Goal: Task Accomplishment & Management: Use online tool/utility

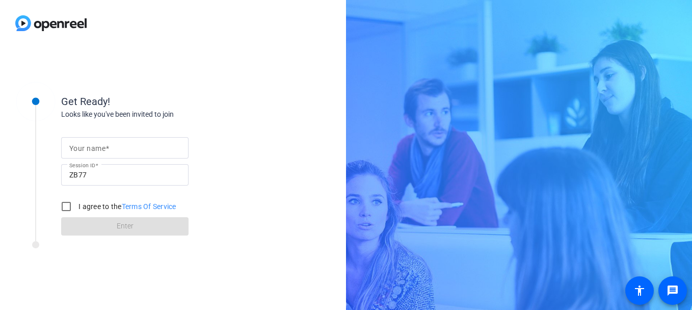
click at [103, 152] on mat-label "Your name" at bounding box center [87, 148] width 36 height 8
click at [103, 152] on input "Your name" at bounding box center [124, 148] width 111 height 12
type input "[PERSON_NAME]"
click at [69, 207] on input "I agree to the Terms Of Service" at bounding box center [66, 206] width 20 height 20
checkbox input "true"
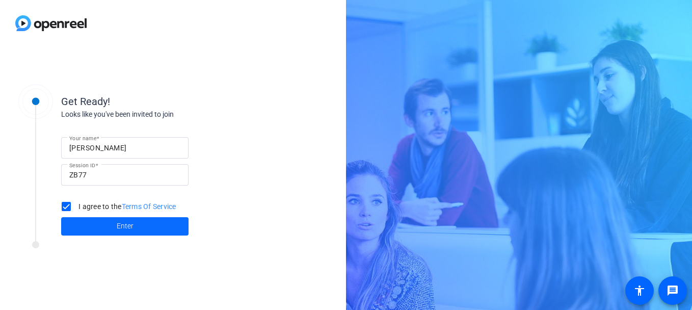
click at [88, 231] on span at bounding box center [124, 226] width 127 height 24
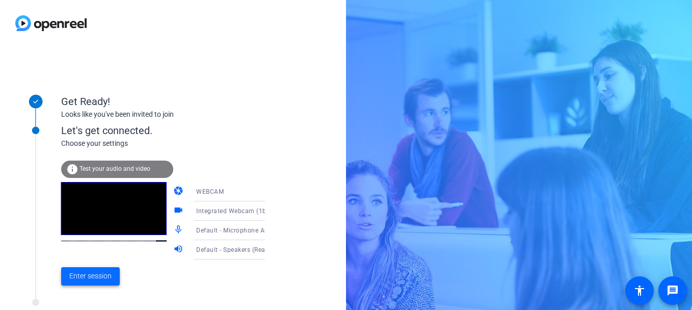
click at [85, 275] on span "Enter session" at bounding box center [90, 276] width 42 height 11
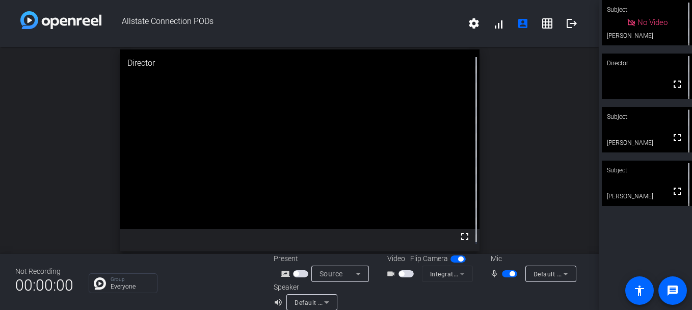
click at [406, 273] on span "button" at bounding box center [406, 273] width 15 height 7
click at [406, 273] on span "button" at bounding box center [408, 273] width 5 height 5
click at [404, 273] on span "button" at bounding box center [406, 273] width 15 height 7
click at [406, 273] on span "button" at bounding box center [408, 273] width 5 height 5
click at [503, 271] on span "button" at bounding box center [505, 273] width 5 height 5
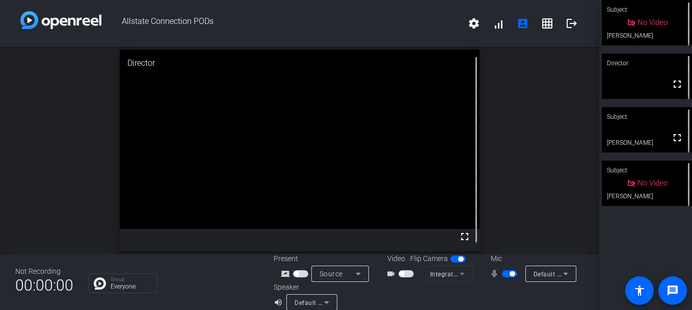
click at [502, 273] on span "button" at bounding box center [509, 273] width 15 height 7
click at [503, 273] on span "button" at bounding box center [505, 273] width 5 height 5
click at [502, 273] on span "button" at bounding box center [509, 273] width 15 height 7
click at [402, 272] on span "button" at bounding box center [406, 273] width 15 height 7
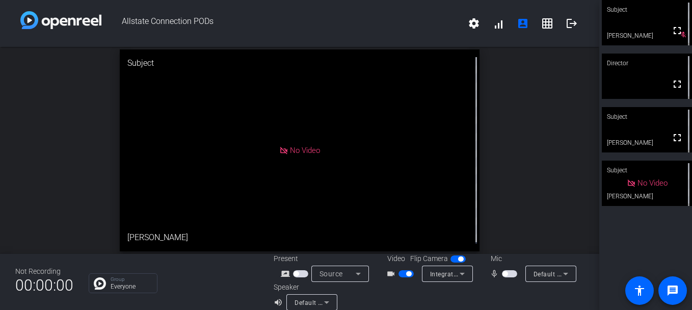
click at [406, 273] on span "button" at bounding box center [408, 273] width 5 height 5
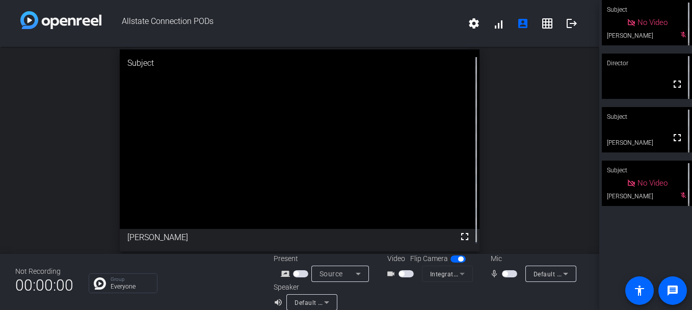
click at [399, 275] on span "button" at bounding box center [401, 273] width 5 height 5
click at [503, 272] on span "button" at bounding box center [505, 273] width 5 height 5
click at [503, 272] on span "button" at bounding box center [509, 273] width 15 height 7
click at [503, 272] on span "button" at bounding box center [505, 273] width 5 height 5
click at [503, 272] on span "button" at bounding box center [509, 273] width 15 height 7
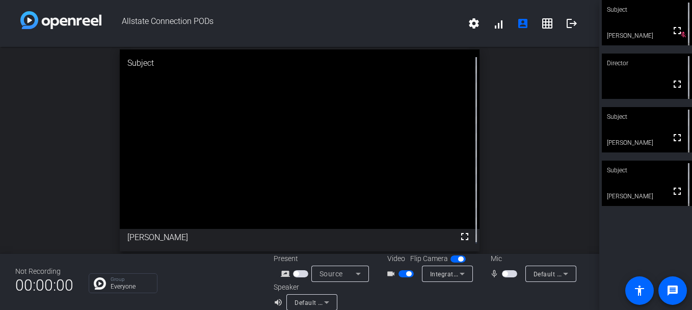
click at [504, 275] on span "button" at bounding box center [509, 273] width 15 height 7
click at [567, 23] on mat-icon "logout" at bounding box center [572, 23] width 12 height 12
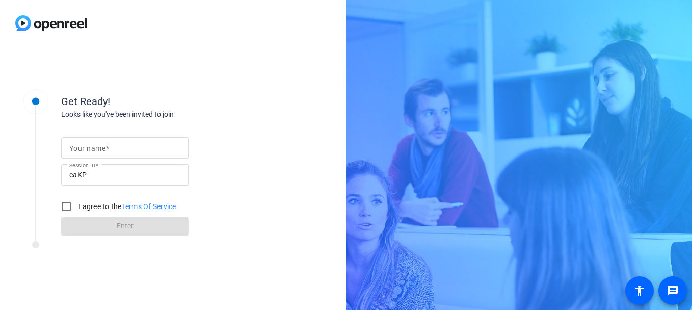
click at [102, 135] on form "Your name Session ID caKP I agree to the Terms Of Service Enter" at bounding box center [124, 184] width 127 height 104
click at [117, 149] on input "Your name" at bounding box center [124, 148] width 111 height 12
type input "[PERSON_NAME]"
click at [73, 207] on input "I agree to the Terms Of Service" at bounding box center [66, 206] width 20 height 20
checkbox input "true"
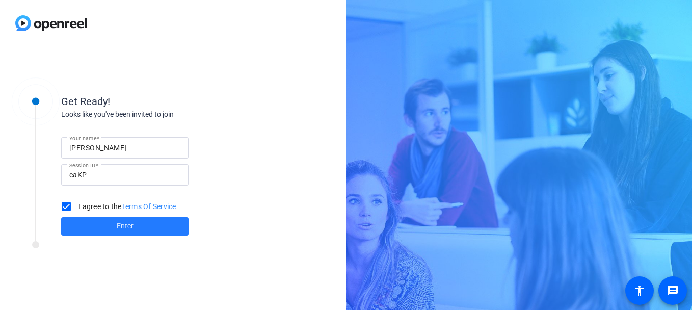
click at [82, 224] on span at bounding box center [124, 226] width 127 height 24
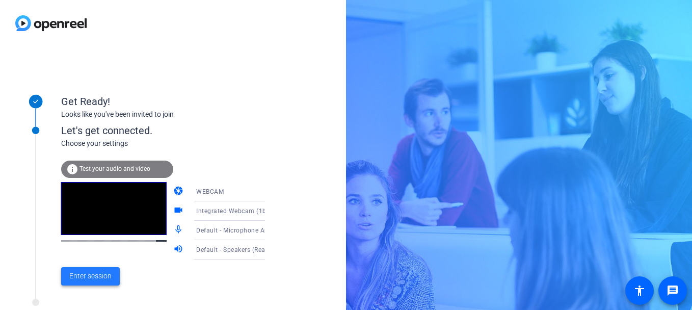
click at [92, 279] on span "Enter session" at bounding box center [90, 276] width 42 height 11
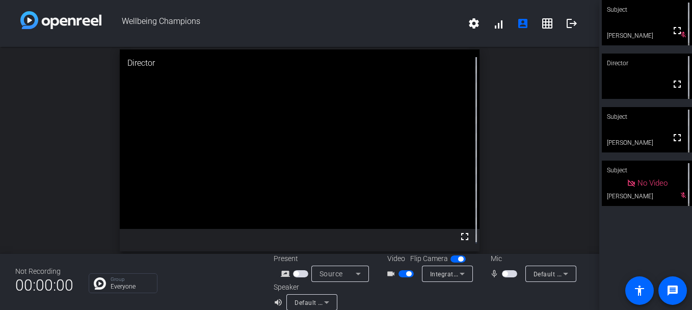
click at [401, 275] on span "button" at bounding box center [406, 273] width 15 height 7
click at [402, 270] on mat-slide-toggle at bounding box center [407, 273] width 17 height 11
click at [405, 273] on span "button" at bounding box center [406, 273] width 15 height 7
click at [406, 273] on span "button" at bounding box center [408, 273] width 5 height 5
click at [504, 276] on span "button" at bounding box center [509, 273] width 15 height 7
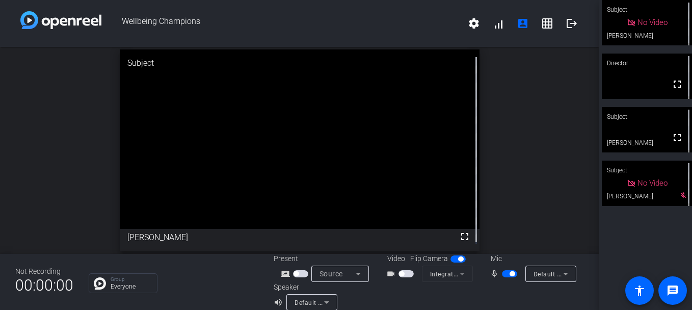
click at [510, 275] on span "button" at bounding box center [512, 273] width 5 height 5
click at [17, 182] on div "open_in_new Subject fullscreen [PERSON_NAME]" at bounding box center [299, 150] width 599 height 207
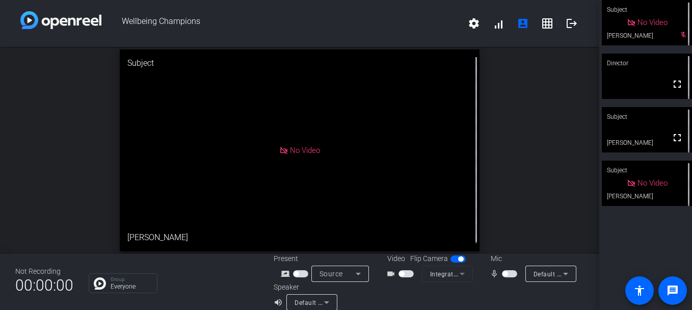
click at [504, 276] on span "button" at bounding box center [509, 273] width 15 height 7
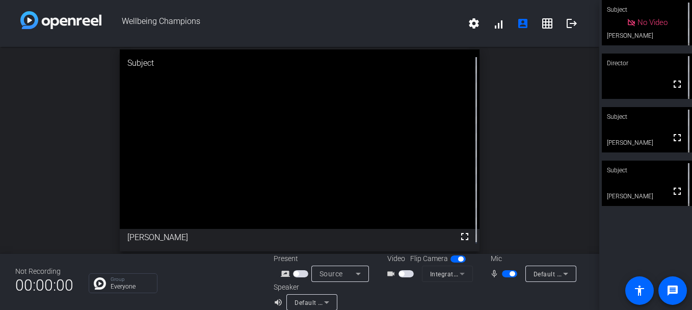
click at [402, 270] on mat-slide-toggle at bounding box center [407, 273] width 17 height 11
click at [398, 281] on div "videocam_outline Integrated Webcam (1bcf:28cc)" at bounding box center [428, 274] width 102 height 16
click at [399, 273] on span "button" at bounding box center [401, 273] width 5 height 5
click at [566, 27] on mat-icon "logout" at bounding box center [572, 23] width 12 height 12
